Goal: Feedback & Contribution: Leave review/rating

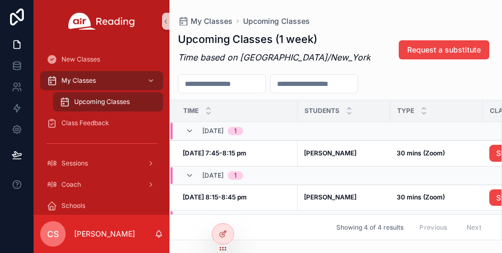
scroll to position [5, 84]
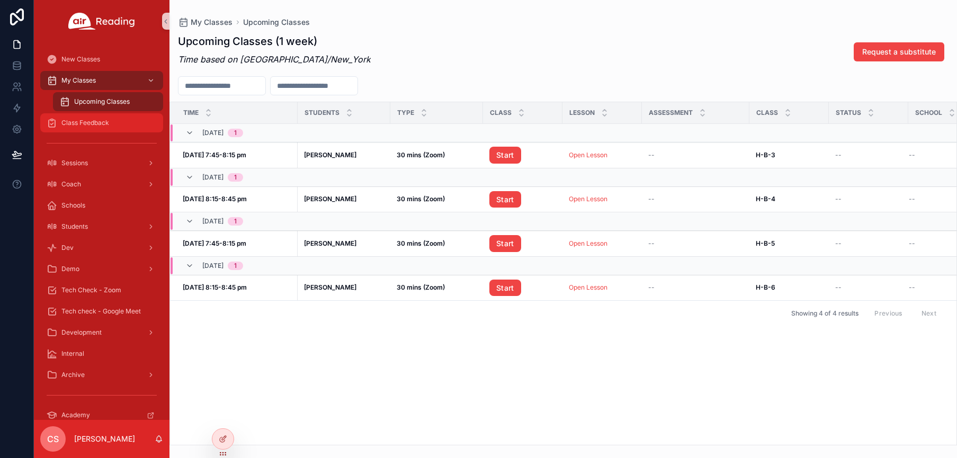
click at [97, 123] on span "Class Feedback" at bounding box center [85, 123] width 48 height 8
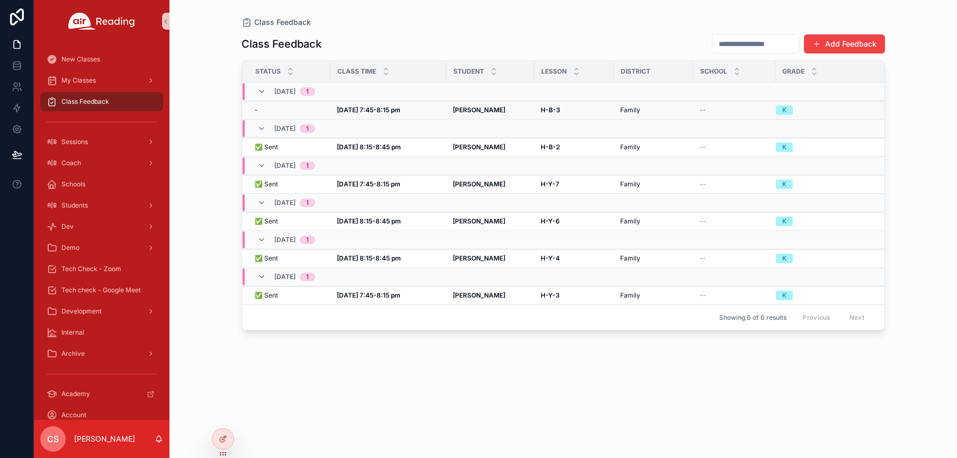
click at [415, 106] on div "[DATE] 7:45-8:15 pm [DATE] 7:45-8:15 pm" at bounding box center [388, 110] width 103 height 8
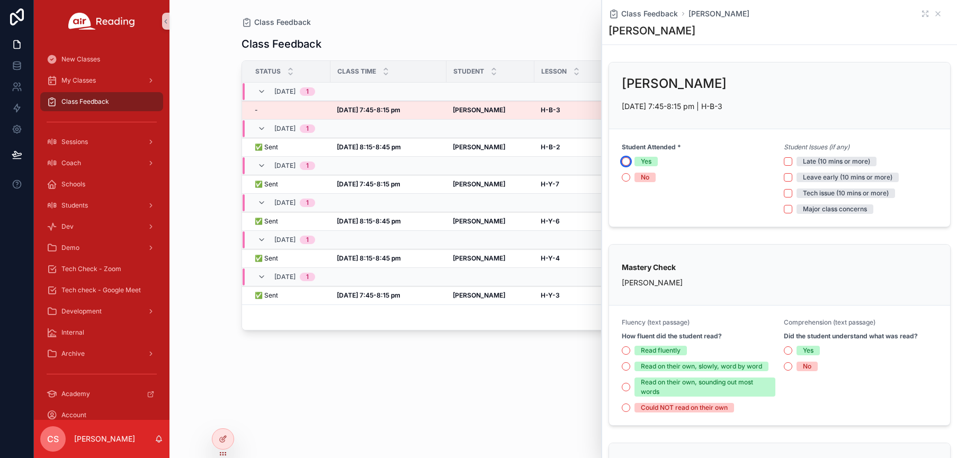
click at [623, 162] on button "Yes" at bounding box center [626, 161] width 8 height 8
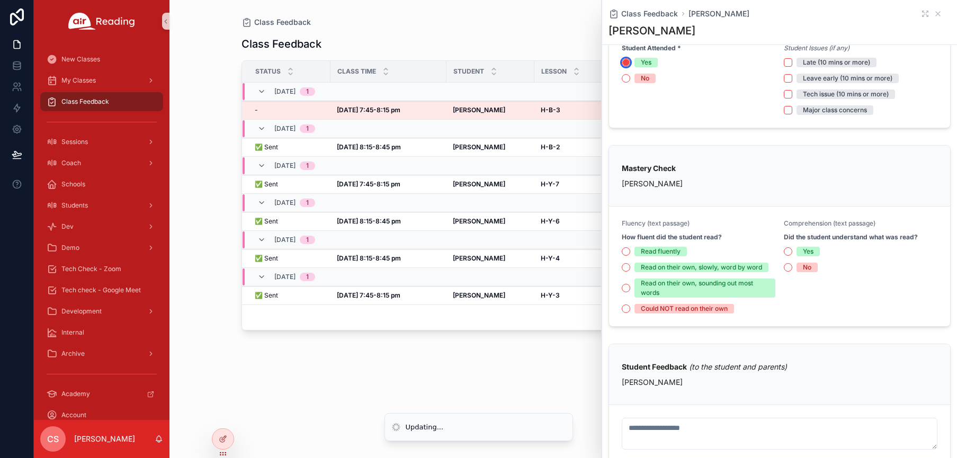
scroll to position [127, 0]
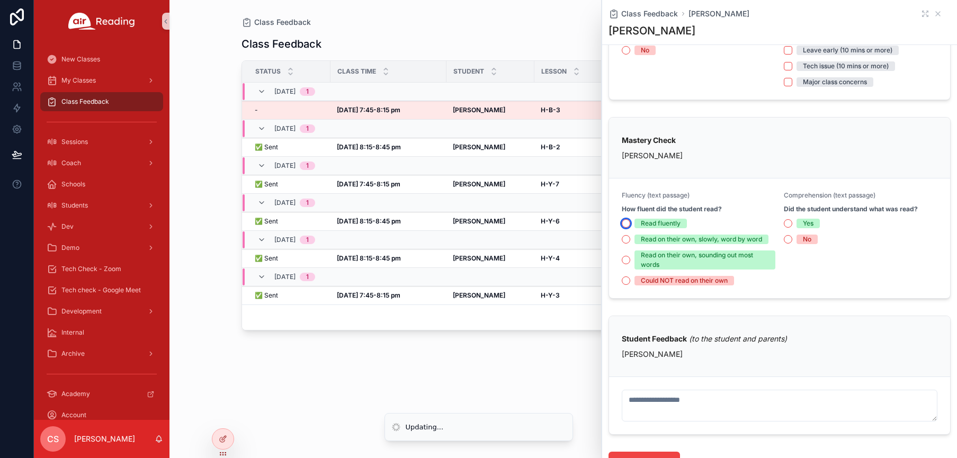
click at [626, 224] on button "Read fluently" at bounding box center [626, 223] width 8 height 8
click at [786, 226] on button "Yes" at bounding box center [788, 223] width 8 height 8
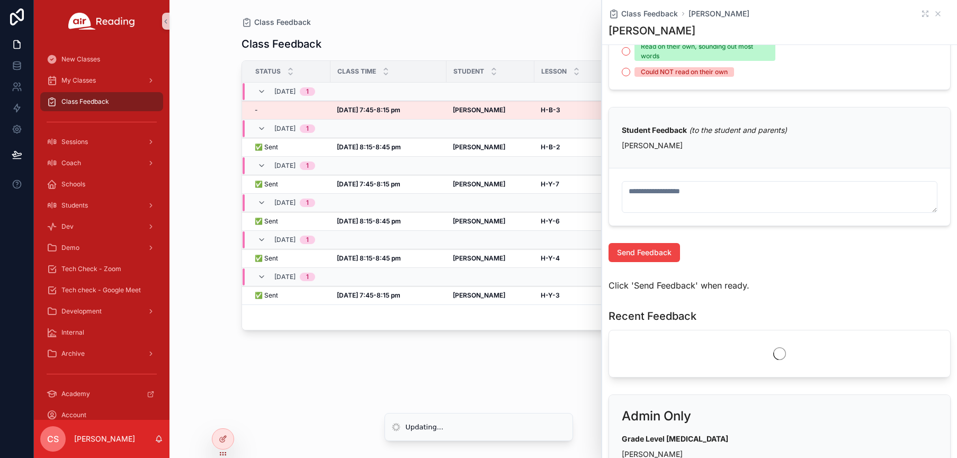
scroll to position [362, 0]
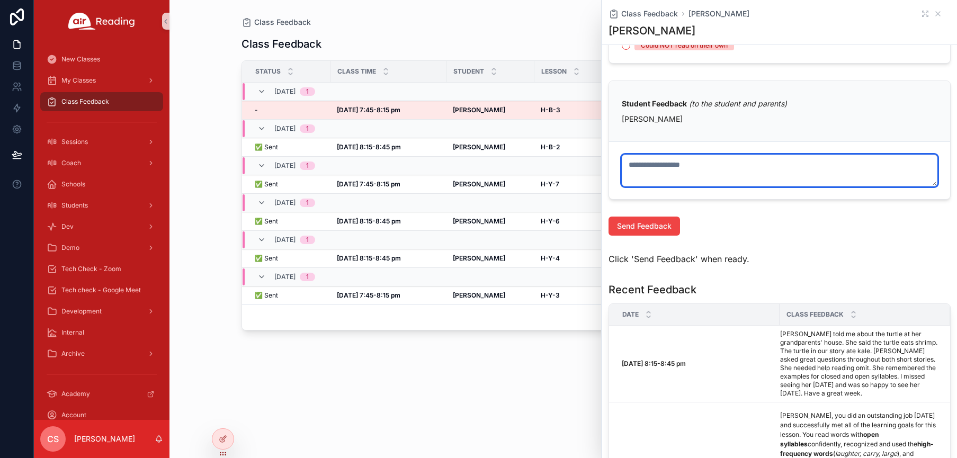
click at [653, 173] on textarea "scrollable content" at bounding box center [780, 171] width 316 height 32
paste textarea "**********"
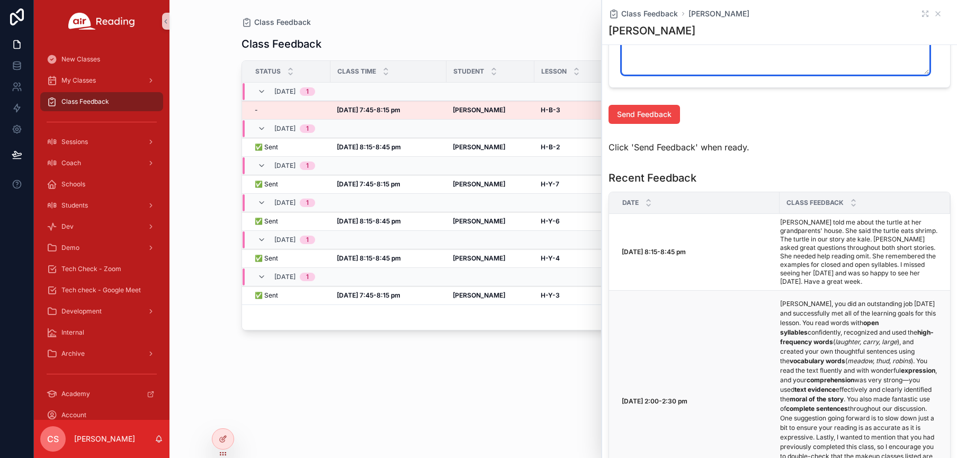
scroll to position [649, 0]
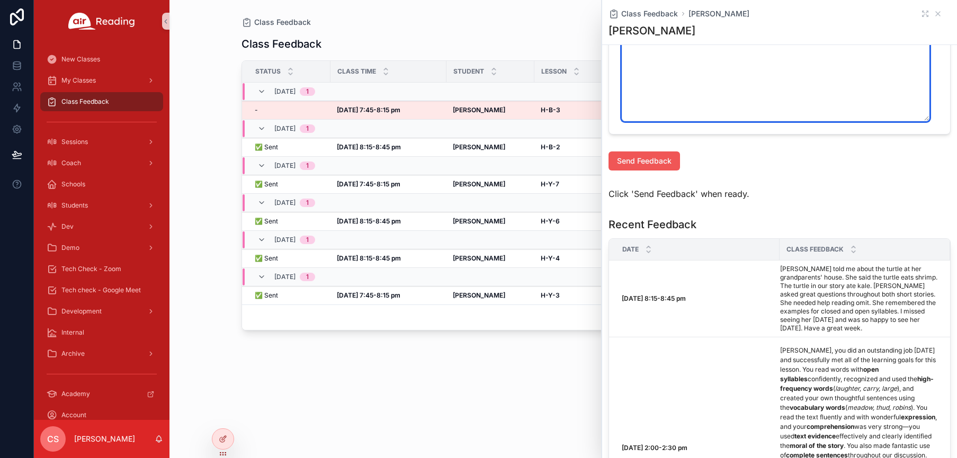
type textarea "**********"
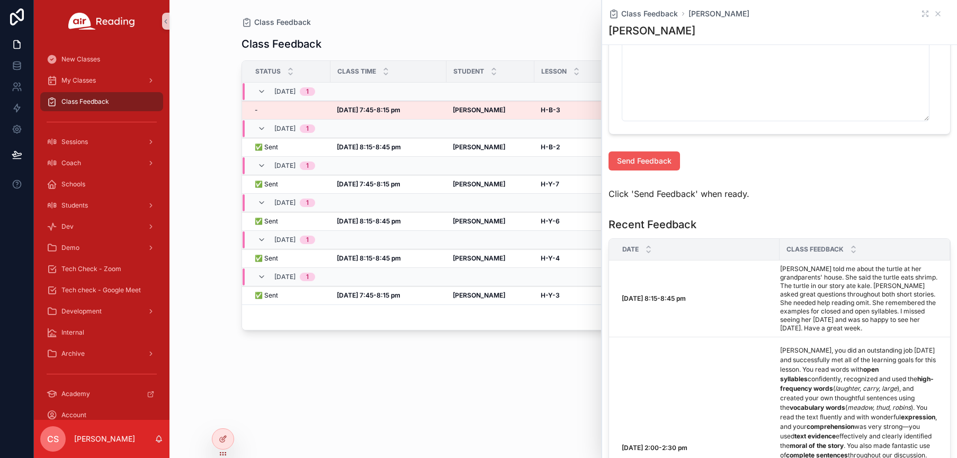
click at [642, 164] on span "Send Feedback" at bounding box center [644, 161] width 55 height 11
